Goal: Check status: Check status

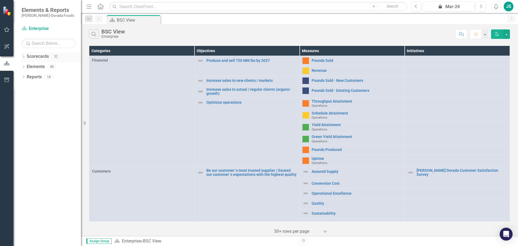
click at [26, 57] on div "Dropdown Scorecards 32" at bounding box center [51, 57] width 59 height 10
click at [24, 57] on icon "Dropdown" at bounding box center [24, 57] width 4 height 3
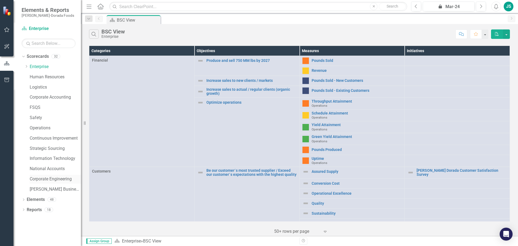
click at [51, 179] on link "Corporate Engineering" at bounding box center [55, 179] width 51 height 6
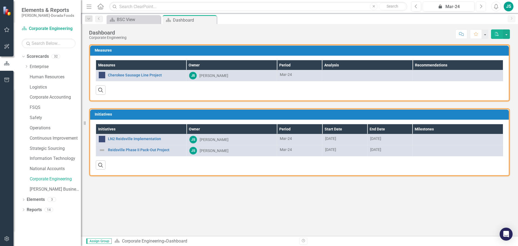
click at [482, 4] on button "Next" at bounding box center [481, 7] width 10 height 10
click at [482, 5] on button "Next" at bounding box center [481, 7] width 10 height 10
click at [482, 5] on icon "Next" at bounding box center [480, 6] width 3 height 5
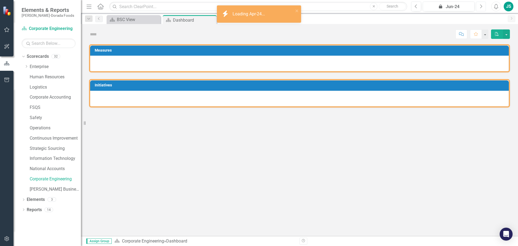
click at [482, 5] on icon "Next" at bounding box center [480, 6] width 3 height 5
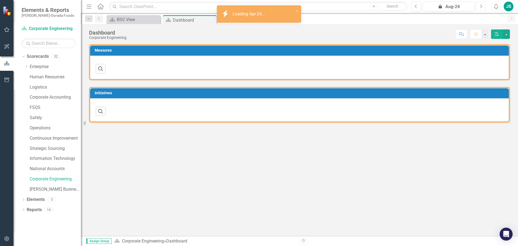
click at [482, 5] on icon "Next" at bounding box center [480, 6] width 3 height 5
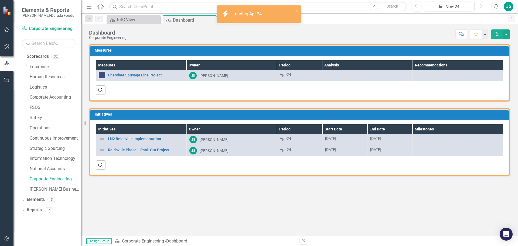
click at [482, 5] on icon "Next" at bounding box center [480, 6] width 3 height 5
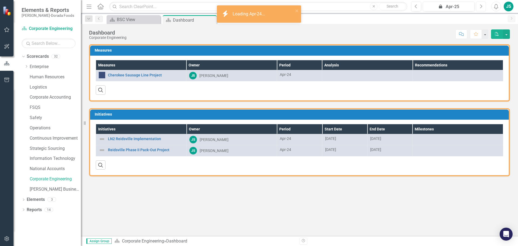
click at [482, 5] on icon "Next" at bounding box center [480, 6] width 3 height 5
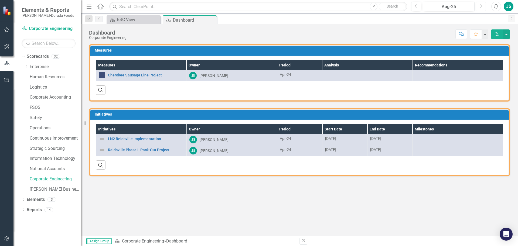
click at [482, 5] on icon "Next" at bounding box center [480, 6] width 3 height 5
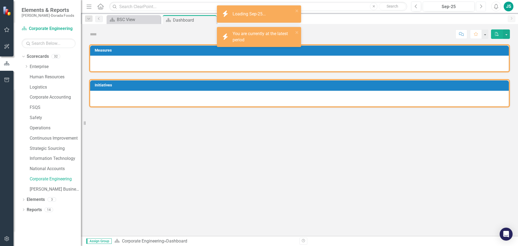
click at [482, 5] on icon "Next" at bounding box center [480, 6] width 3 height 5
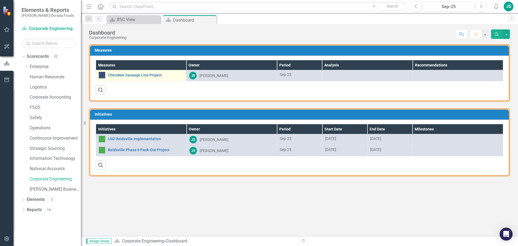
click at [103, 73] on img at bounding box center [102, 75] width 6 height 6
click at [109, 74] on link "Cherokee Sausage Line Project" at bounding box center [145, 75] width 75 height 4
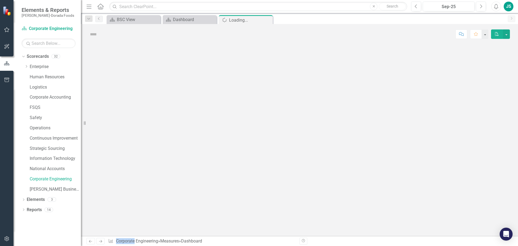
click at [110, 74] on div at bounding box center [299, 139] width 437 height 191
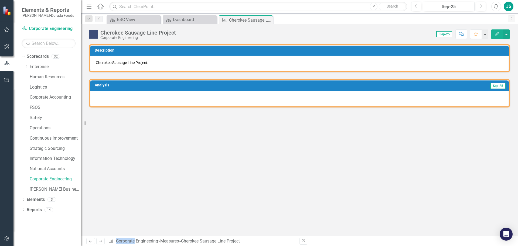
click at [128, 97] on div at bounding box center [299, 99] width 418 height 16
click at [200, 49] on h3 "Description" at bounding box center [300, 50] width 411 height 4
click at [116, 62] on p "Cherokee Sausage Line Project." at bounding box center [299, 62] width 407 height 5
click at [99, 18] on icon "Previous" at bounding box center [99, 18] width 4 height 3
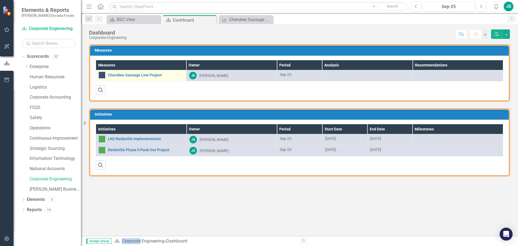
click at [105, 77] on img at bounding box center [102, 75] width 6 height 6
click at [104, 75] on img at bounding box center [102, 75] width 6 height 6
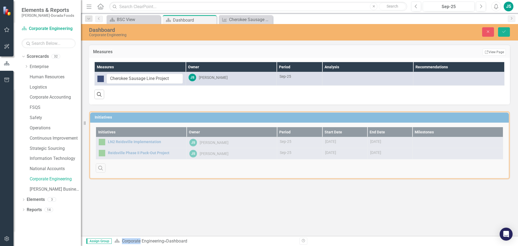
click at [137, 91] on div "Search" at bounding box center [299, 91] width 410 height 13
click at [180, 77] on input "Cherokee Sausage Line Project" at bounding box center [145, 79] width 76 height 10
click at [97, 94] on icon "button" at bounding box center [99, 94] width 5 height 5
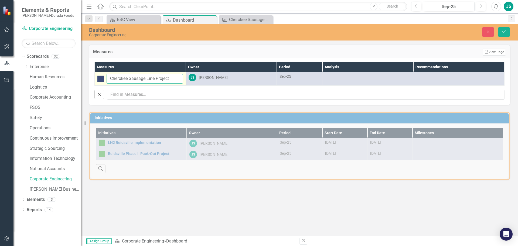
click at [176, 78] on input "Cherokee Sausage Line Project" at bounding box center [145, 79] width 76 height 10
click at [100, 78] on img at bounding box center [100, 78] width 6 height 6
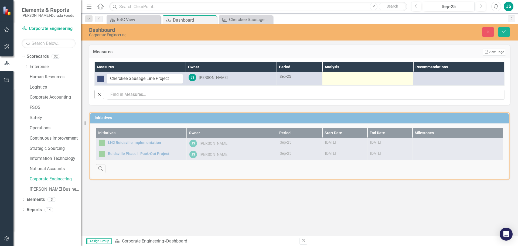
click at [343, 73] on td at bounding box center [367, 78] width 91 height 13
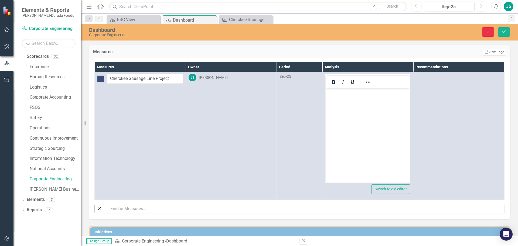
click at [487, 31] on icon "Close" at bounding box center [487, 32] width 5 height 4
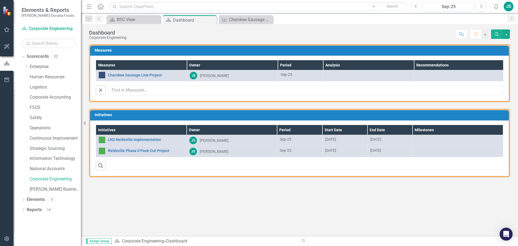
click at [416, 6] on icon "Previous" at bounding box center [415, 6] width 3 height 5
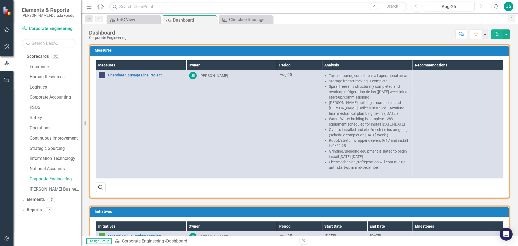
click at [480, 5] on icon "Next" at bounding box center [480, 6] width 3 height 5
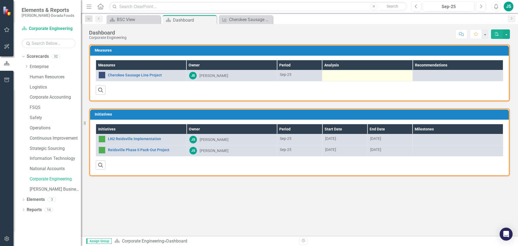
click at [340, 74] on div at bounding box center [367, 75] width 85 height 6
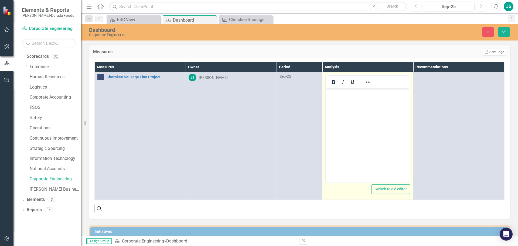
click at [342, 101] on body "Rich Text Area. Press ALT-0 for help." at bounding box center [367, 128] width 84 height 81
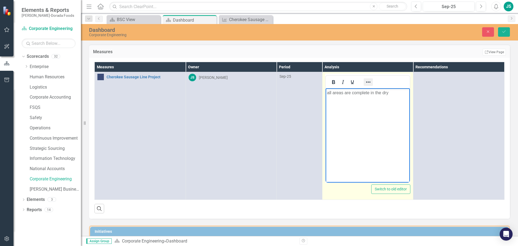
click at [367, 81] on icon "Reveal or hide additional toolbar items" at bounding box center [368, 82] width 6 height 6
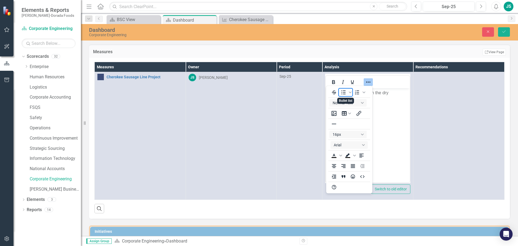
click at [344, 92] on icon "Bullet list" at bounding box center [343, 92] width 4 height 4
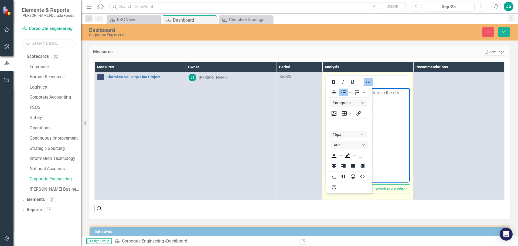
click at [391, 135] on body "all areas are complete in the dry" at bounding box center [367, 128] width 84 height 81
click at [401, 91] on li "all areas are complete in the dry" at bounding box center [372, 93] width 71 height 6
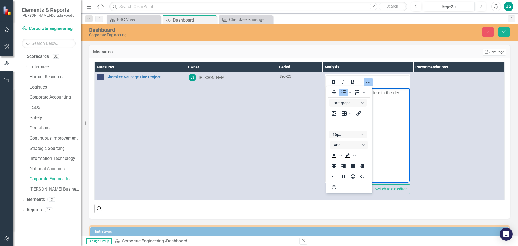
click at [304, 152] on td "Sep-25" at bounding box center [299, 136] width 45 height 128
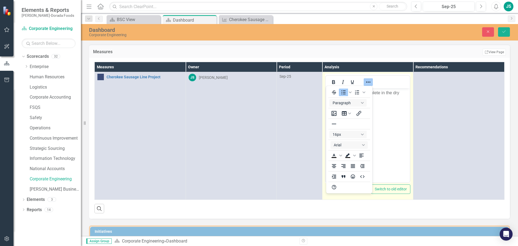
click at [369, 82] on icon "Reveal or hide additional toolbar items" at bounding box center [368, 81] width 4 height 1
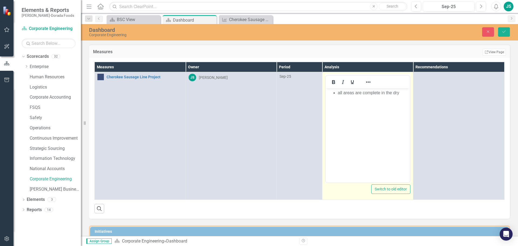
click at [359, 105] on body "all areas are complete in the dry" at bounding box center [367, 128] width 84 height 81
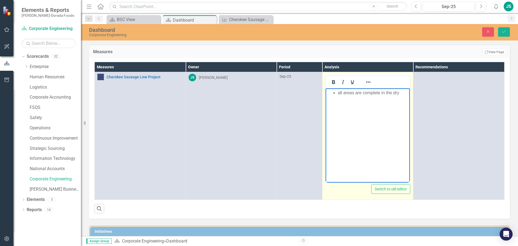
click at [404, 91] on li "all areas are complete in the dry" at bounding box center [372, 93] width 71 height 6
